Goal: Information Seeking & Learning: Find specific fact

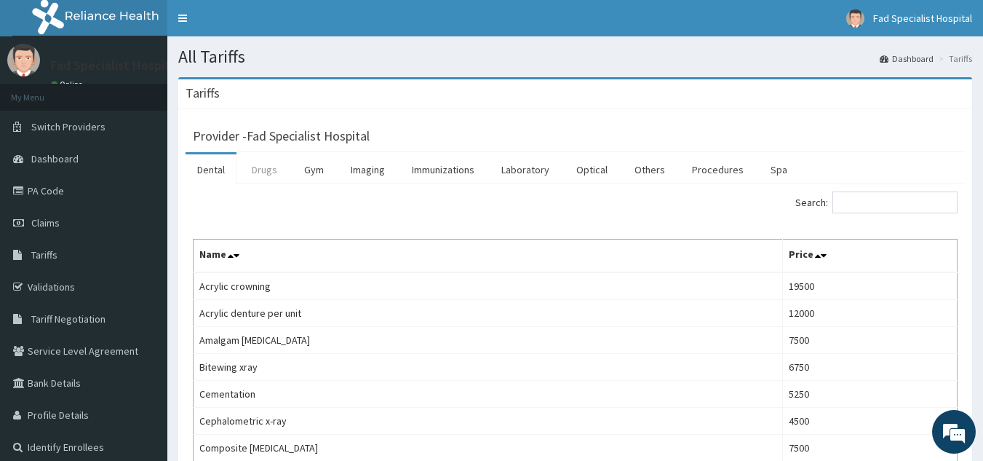
click at [262, 175] on link "Drugs" at bounding box center [264, 169] width 49 height 31
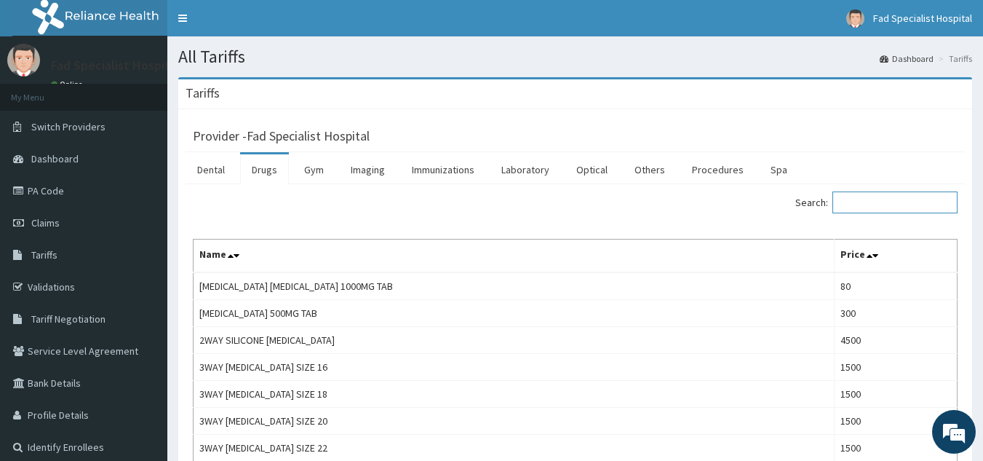
click at [862, 200] on input "Search:" at bounding box center [895, 202] width 125 height 22
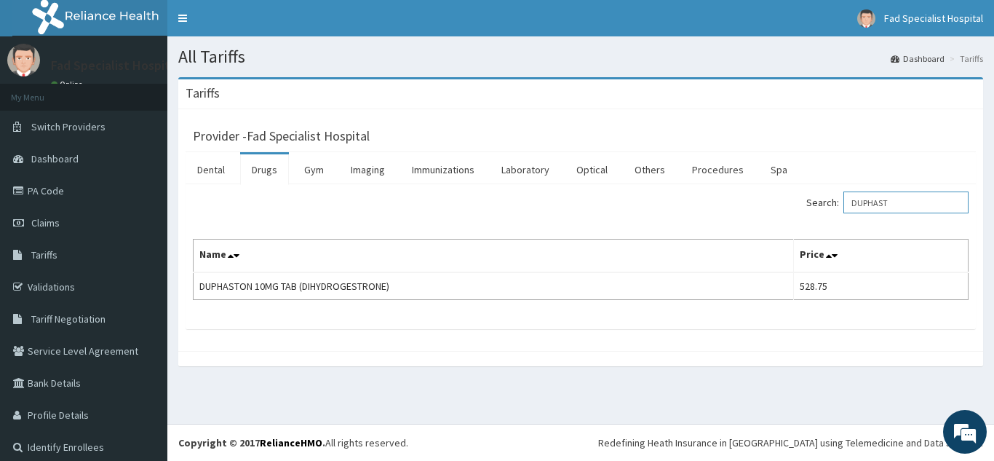
type input "DUPHAST"
click at [833, 120] on div "Provider - Fad Specialist Hospital" at bounding box center [581, 134] width 790 height 36
click at [898, 198] on input "DUPHAST" at bounding box center [906, 202] width 125 height 22
click at [85, 189] on link "PA Code" at bounding box center [83, 191] width 167 height 32
